Goal: Check status: Check status

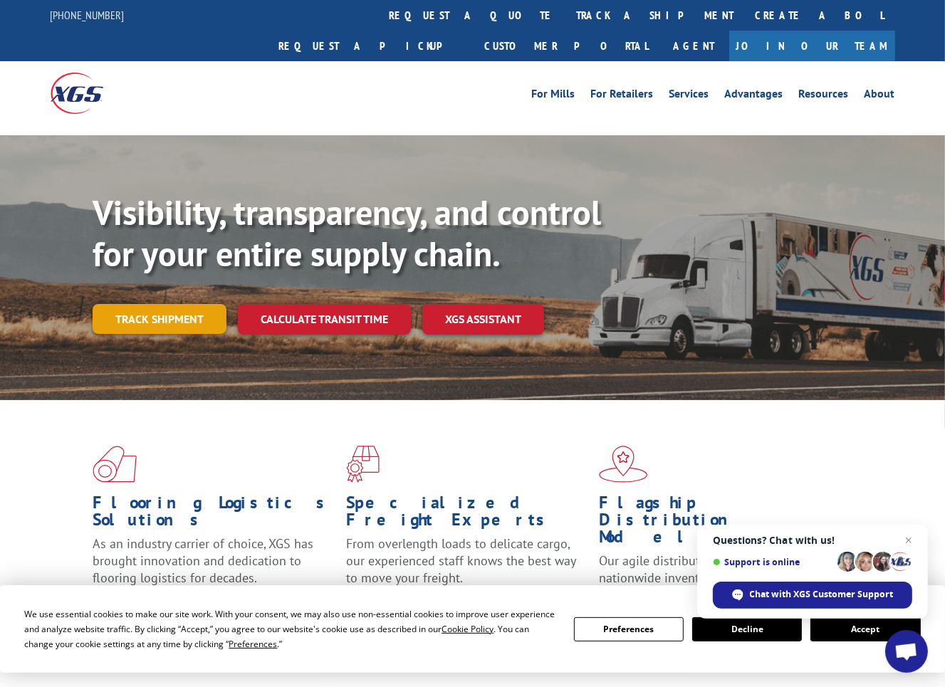
click at [136, 304] on link "Track shipment" at bounding box center [160, 319] width 134 height 30
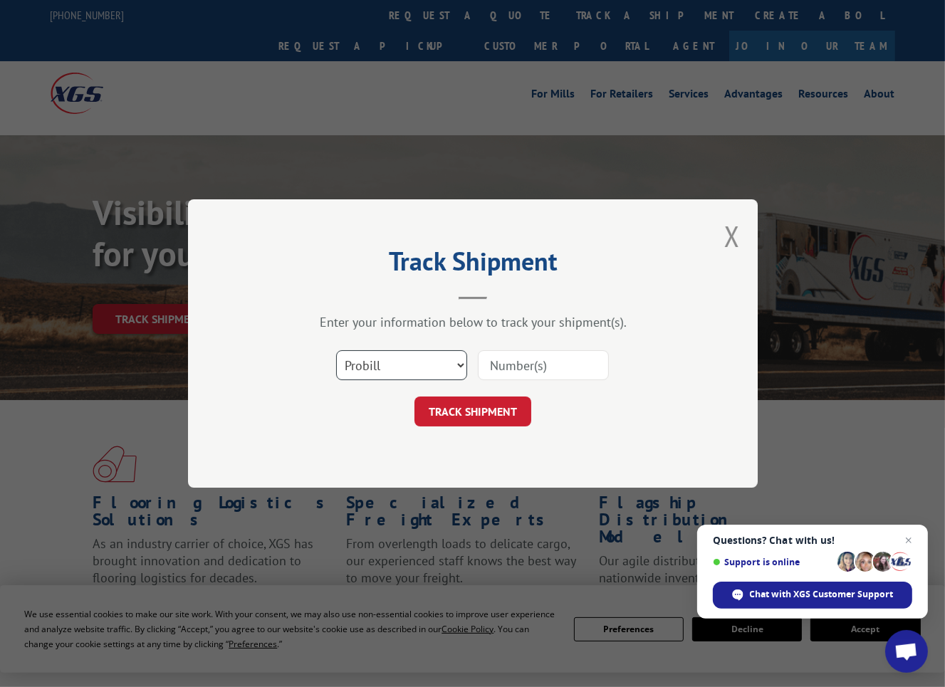
click at [459, 367] on select "Select category... Probill BOL PO" at bounding box center [401, 365] width 131 height 30
select select "po"
click at [336, 350] on select "Select category... Probill BOL PO" at bounding box center [401, 365] width 131 height 30
click at [573, 370] on input at bounding box center [543, 365] width 131 height 30
type input "258292"
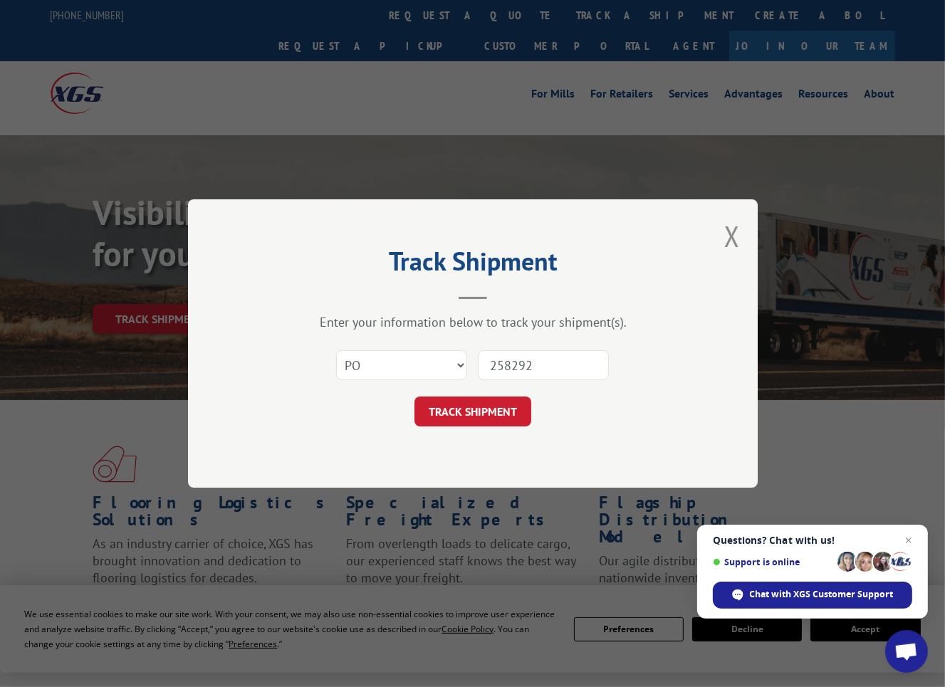
click button "TRACK SHIPMENT" at bounding box center [473, 412] width 117 height 30
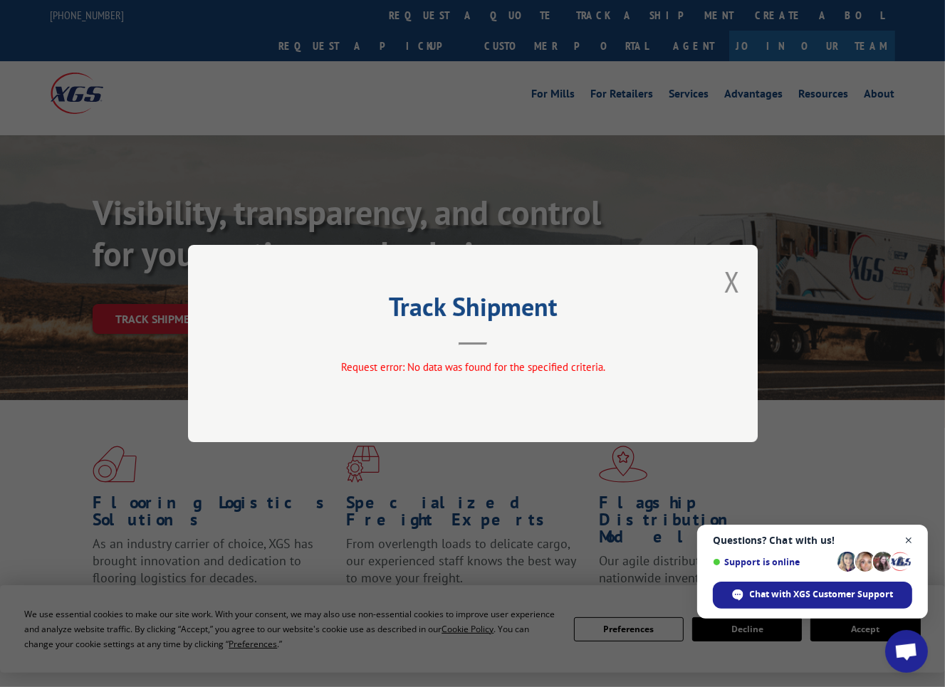
click at [910, 542] on span "Close chat" at bounding box center [909, 541] width 18 height 18
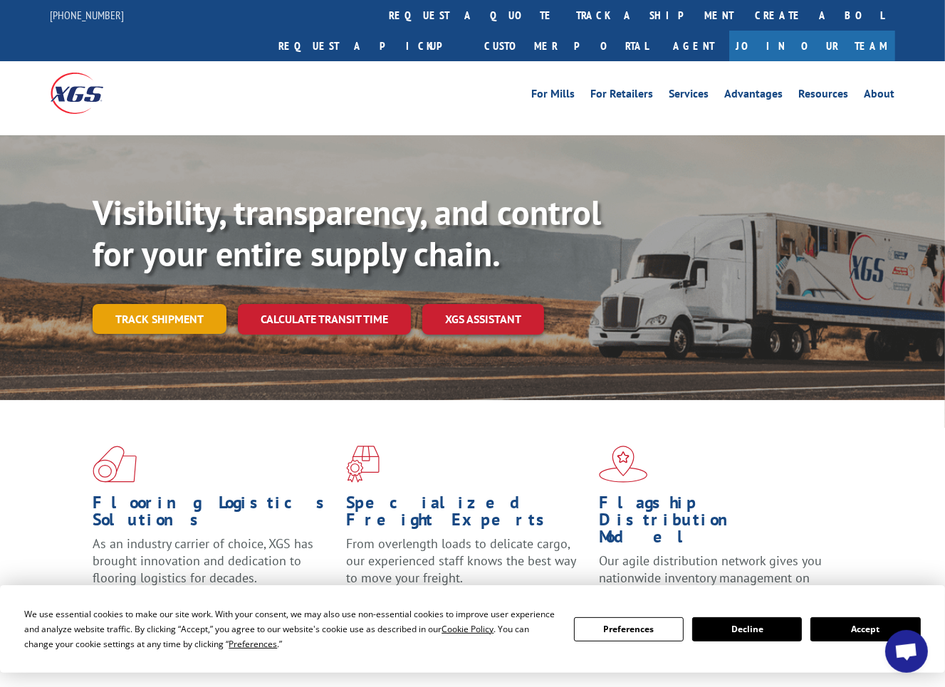
click at [181, 304] on link "Track shipment" at bounding box center [160, 319] width 134 height 30
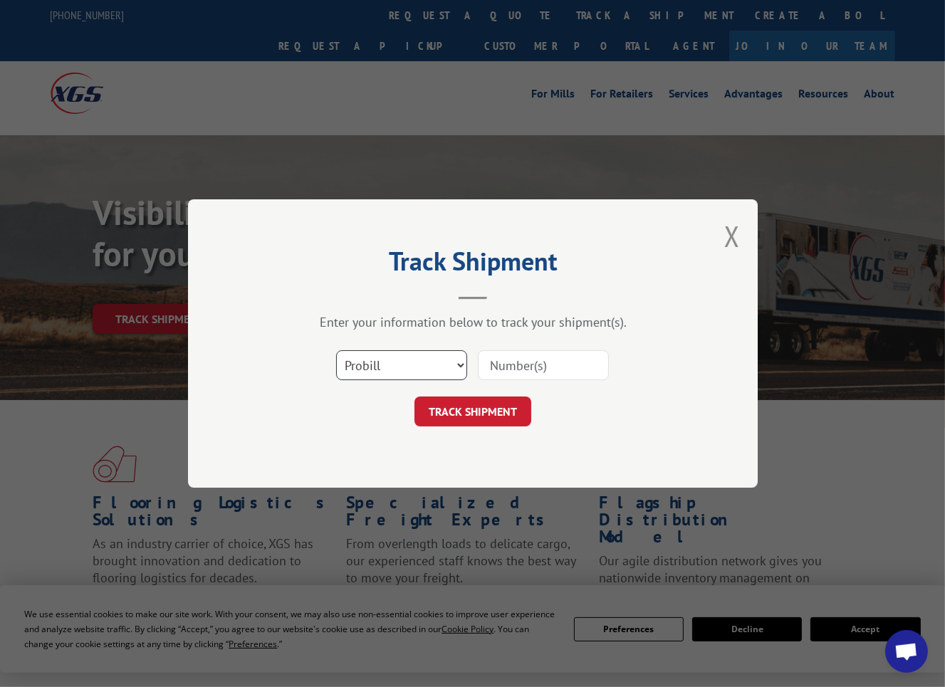
click at [458, 370] on select "Select category... Probill BOL PO" at bounding box center [401, 365] width 131 height 30
select select "po"
click at [336, 350] on select "Select category... Probill BOL PO" at bounding box center [401, 365] width 131 height 30
drag, startPoint x: 523, startPoint y: 364, endPoint x: 557, endPoint y: 363, distance: 34.2
click at [524, 364] on input at bounding box center [543, 365] width 131 height 30
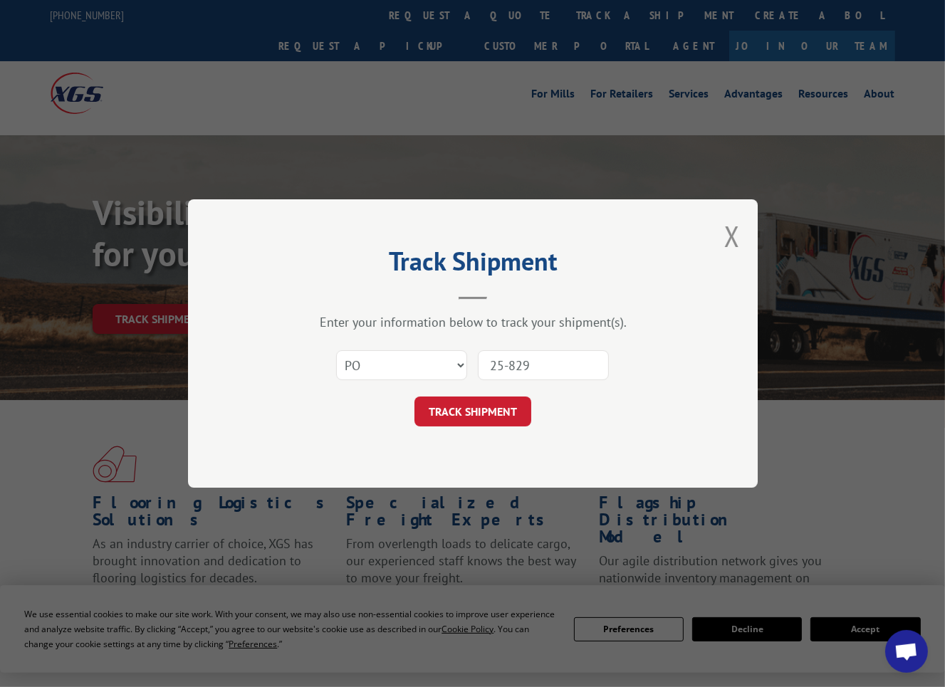
type input "25-8292"
click button "TRACK SHIPMENT" at bounding box center [473, 412] width 117 height 30
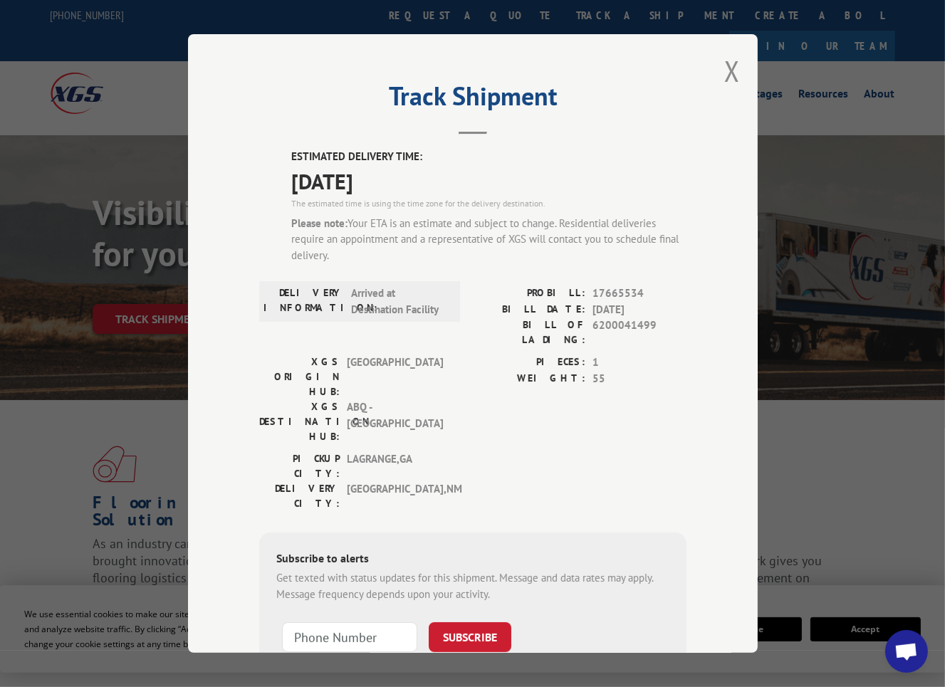
click at [715, 73] on div "Track Shipment ESTIMATED DELIVERY TIME: 10/07/2025 The estimated time is using …" at bounding box center [473, 343] width 570 height 619
click at [726, 68] on button "Close modal" at bounding box center [732, 71] width 16 height 38
